Goal: Task Accomplishment & Management: Complete application form

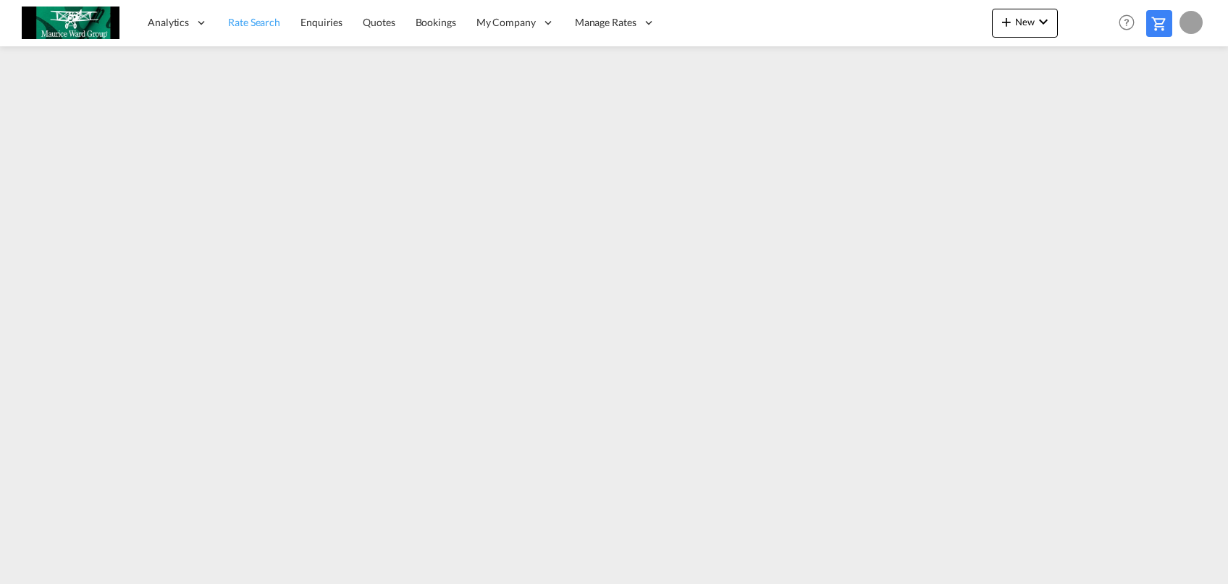
click at [246, 25] on span "Rate Search" at bounding box center [254, 22] width 52 height 12
click at [285, 15] on link "Rate Search" at bounding box center [254, 22] width 72 height 47
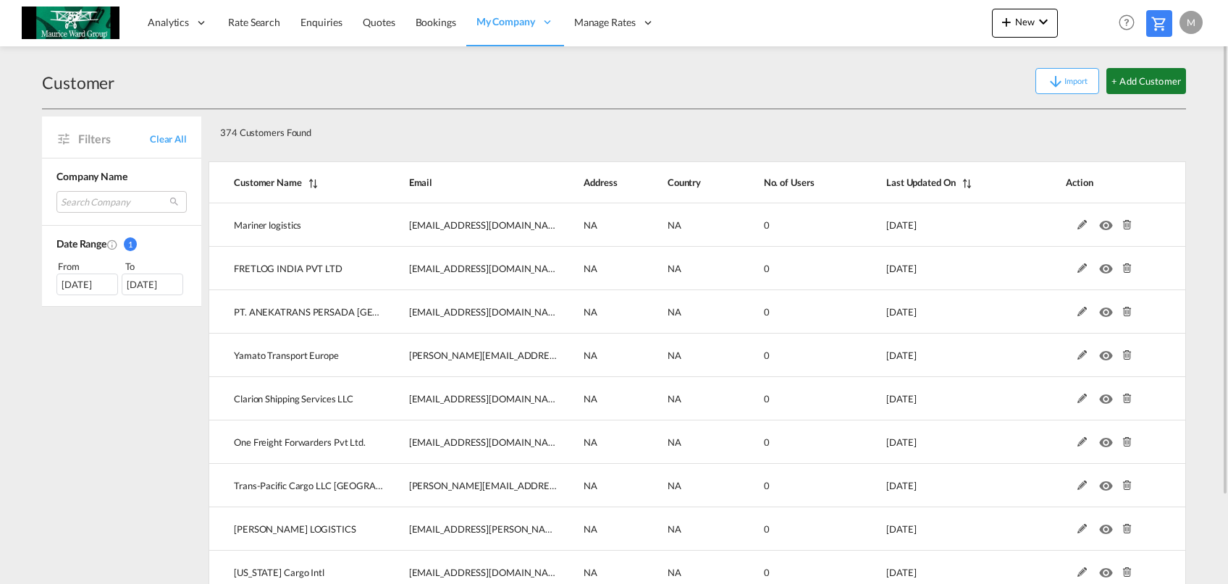
click at [1137, 72] on button "+ Add Customer" at bounding box center [1146, 81] width 80 height 26
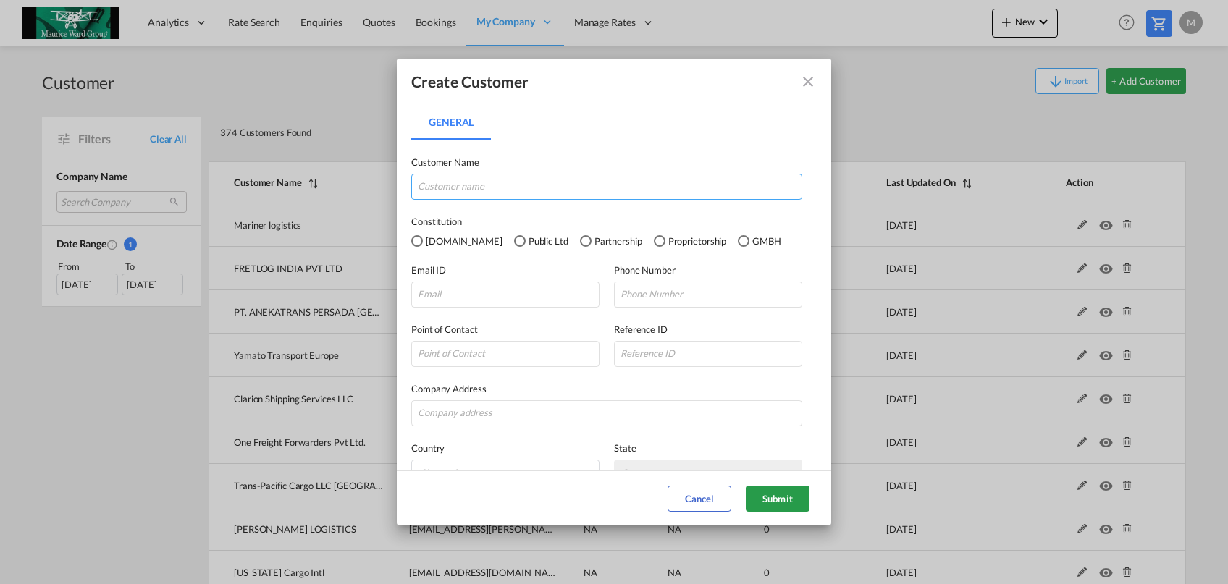
click at [551, 199] on input "General General ..." at bounding box center [606, 187] width 391 height 26
type input "Sea Prince Logistics (LLC)"
click at [531, 304] on input "General General ..." at bounding box center [505, 295] width 188 height 26
type input "v"
paste input "[EMAIL_ADDRESS][DOMAIN_NAME]"
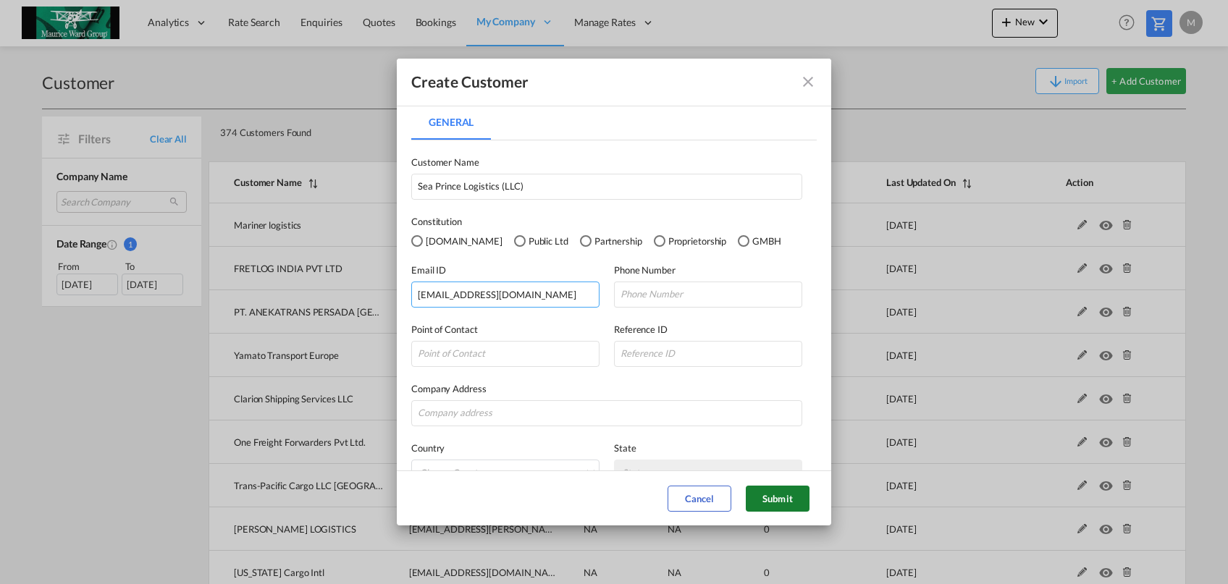
type input "[EMAIL_ADDRESS][DOMAIN_NAME]"
click at [788, 490] on button "Submit" at bounding box center [778, 499] width 64 height 26
